Goal: Information Seeking & Learning: Learn about a topic

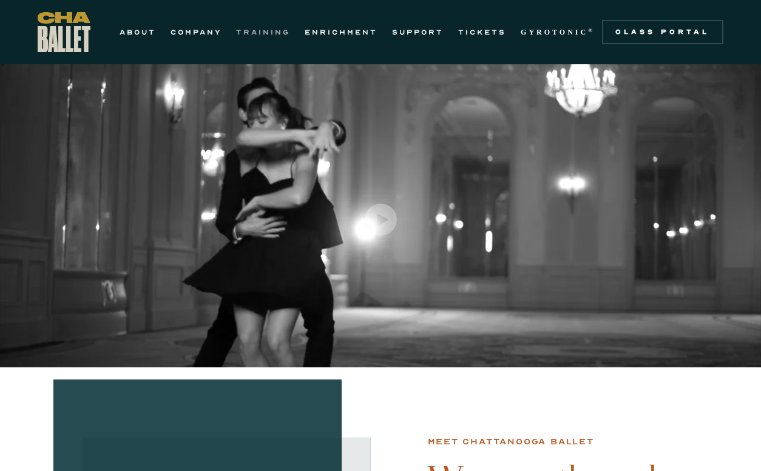
click at [269, 35] on link "TRAINING" at bounding box center [263, 32] width 54 height 15
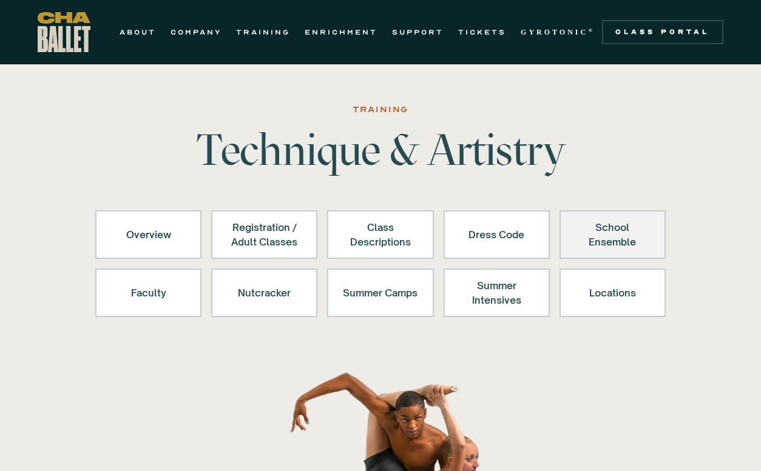
click at [594, 239] on div "School Ensemble" at bounding box center [612, 234] width 75 height 29
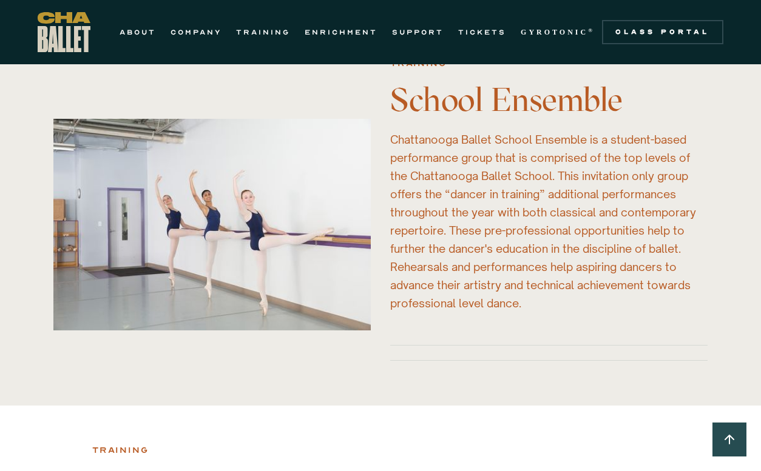
scroll to position [2833, 0]
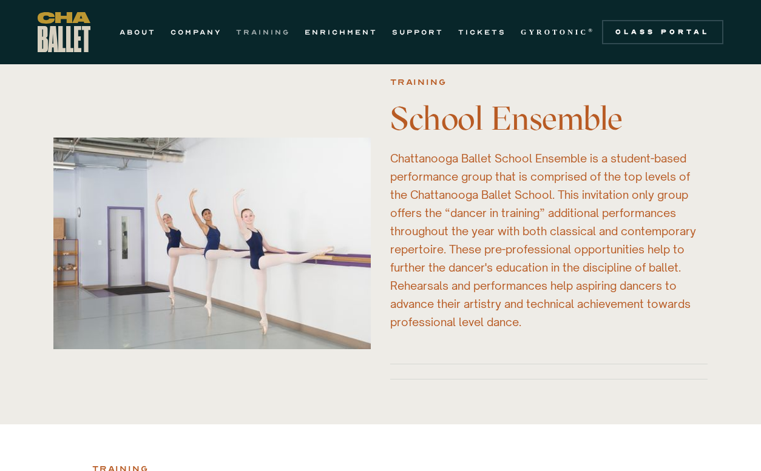
click at [258, 27] on link "TRAINING" at bounding box center [263, 32] width 54 height 15
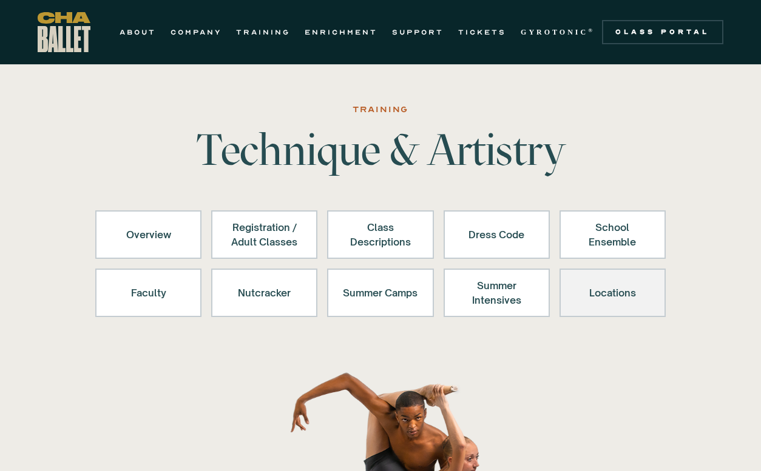
click at [619, 278] on div "Locations" at bounding box center [612, 292] width 75 height 29
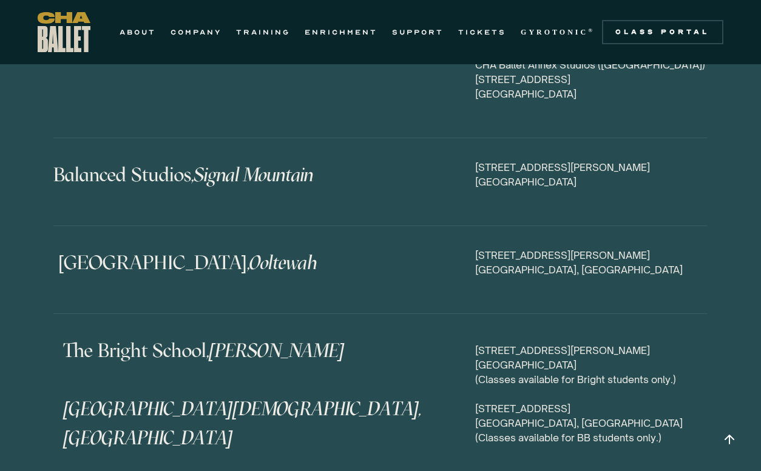
scroll to position [5866, 0]
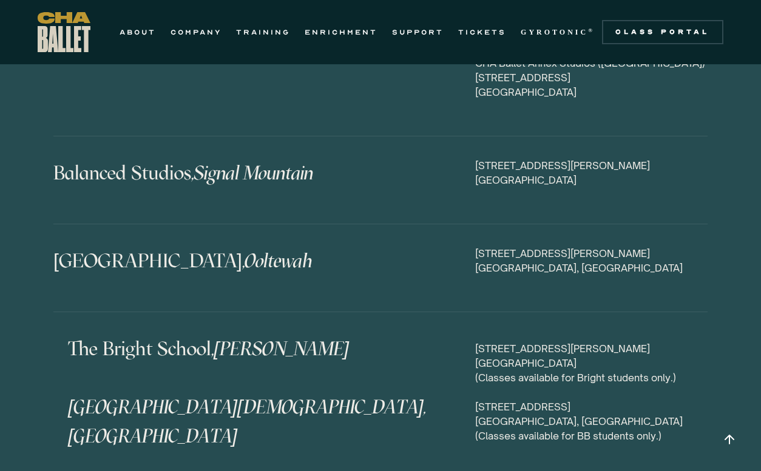
click at [238, 337] on em "Hixson Brainerd Baptist School, Brainerd" at bounding box center [247, 392] width 358 height 110
click at [516, 341] on div "1950 McDade Lane Chattanooga, TN 37405 (Classes available for Bright students o…" at bounding box center [591, 392] width 232 height 102
click at [227, 337] on em "Hixson Brainerd Baptist School, Brainerd" at bounding box center [247, 392] width 358 height 110
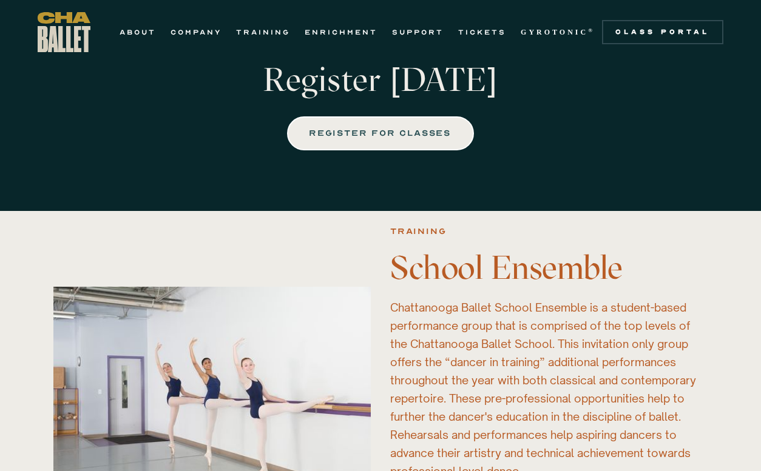
scroll to position [2662, 0]
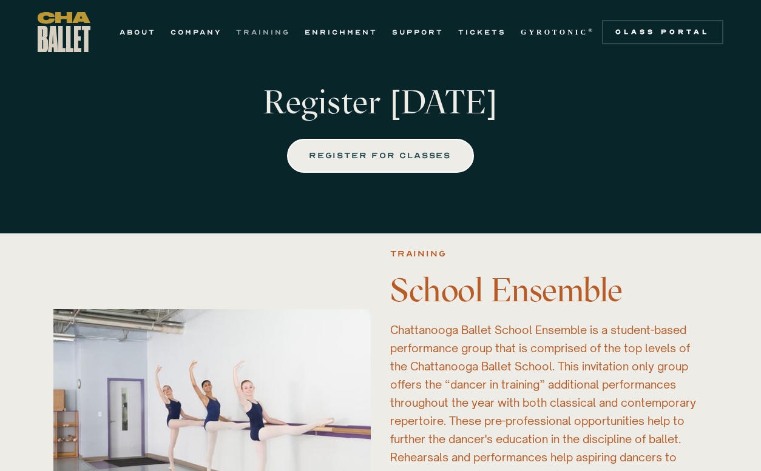
click at [254, 33] on link "TRAINING" at bounding box center [263, 32] width 54 height 15
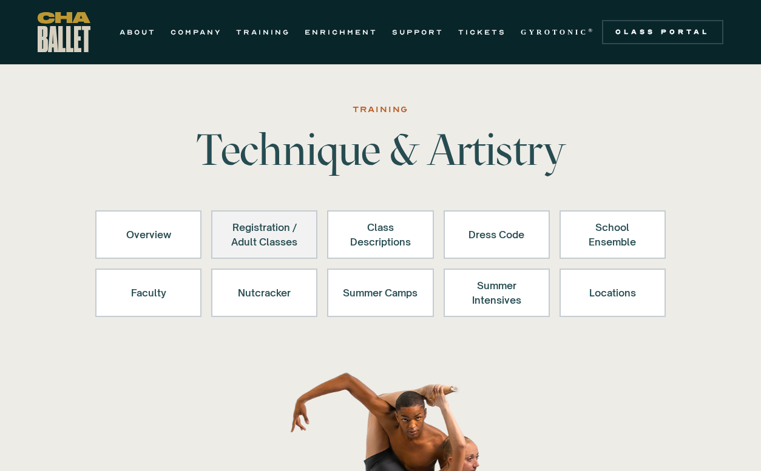
click at [261, 237] on div "Registration / Adult Classes" at bounding box center [264, 234] width 75 height 29
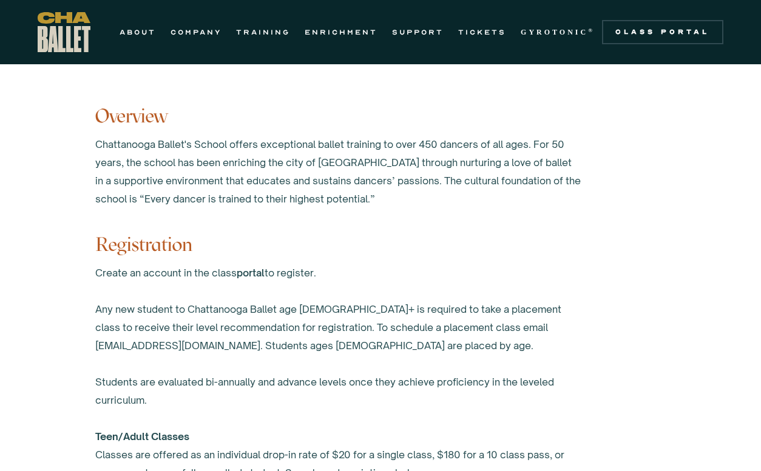
scroll to position [644, 0]
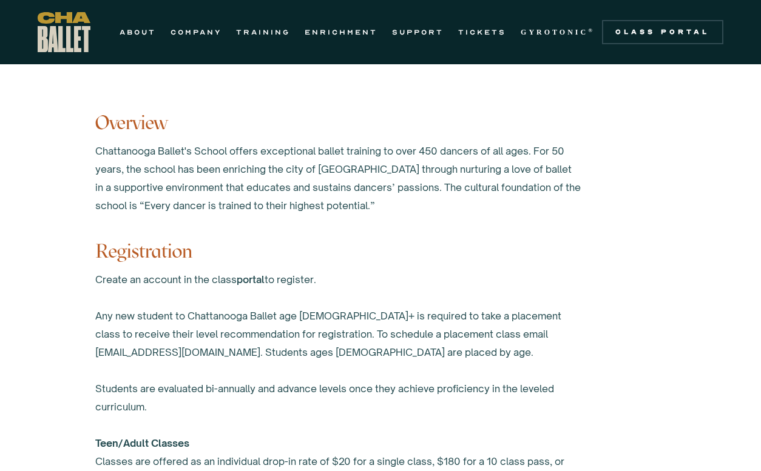
click at [258, 281] on link "portal" at bounding box center [251, 280] width 28 height 12
